Goal: Find specific page/section: Find specific page/section

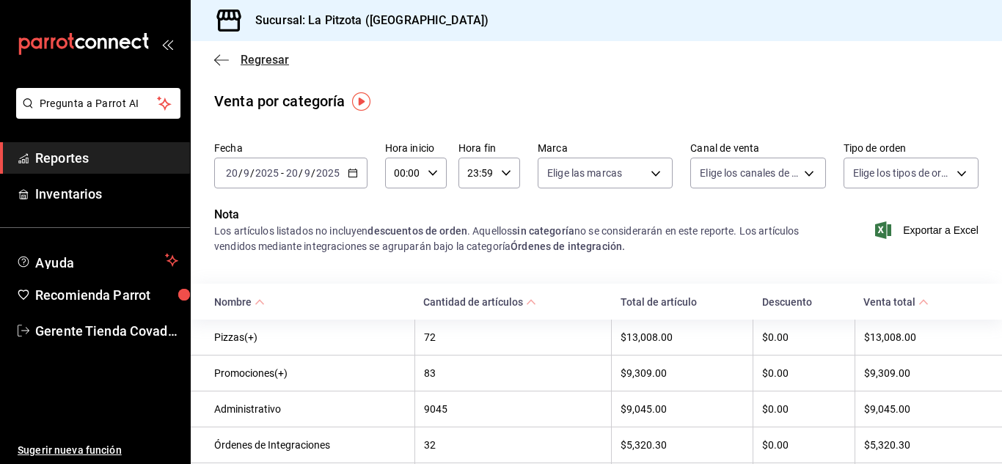
click at [220, 61] on icon "button" at bounding box center [221, 60] width 15 height 13
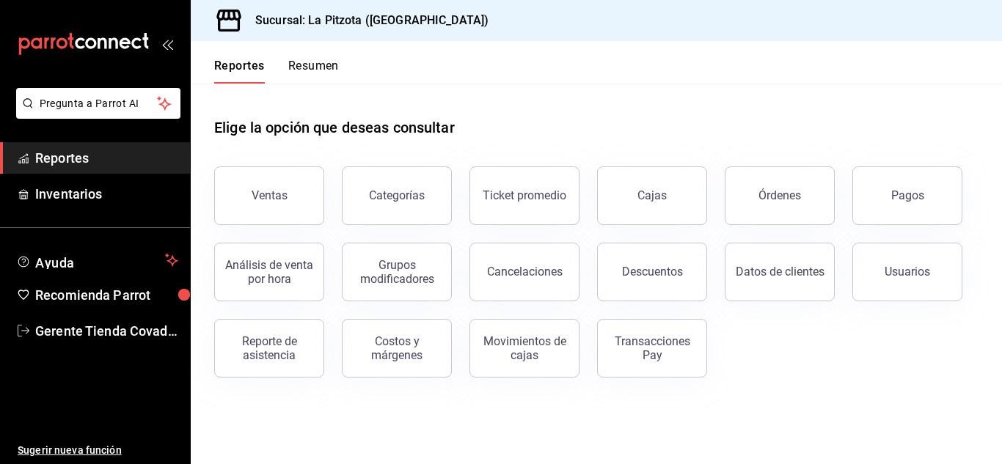
click at [301, 67] on button "Resumen" at bounding box center [313, 71] width 51 height 25
